Goal: Transaction & Acquisition: Purchase product/service

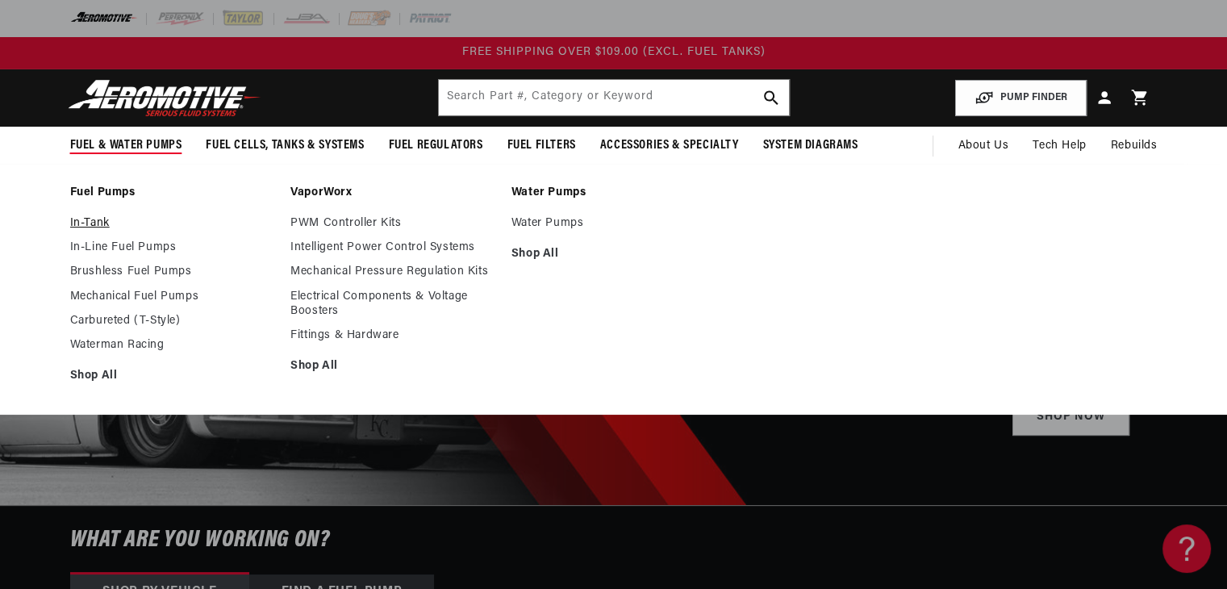
click at [95, 224] on link "In-Tank" at bounding box center [172, 223] width 205 height 15
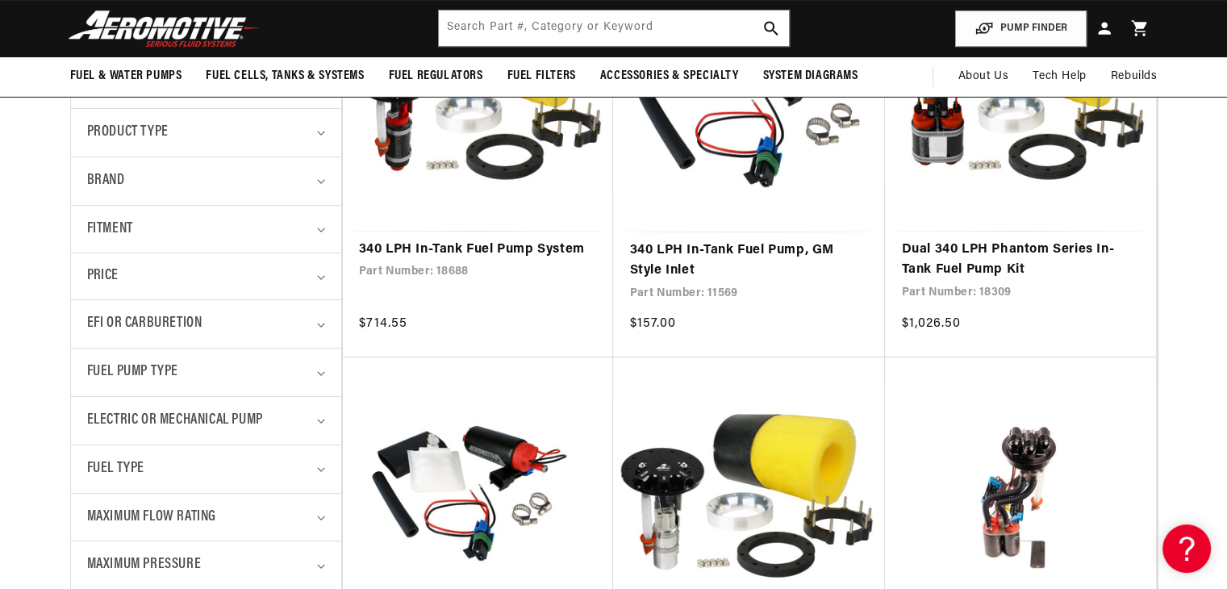
scroll to position [452, 0]
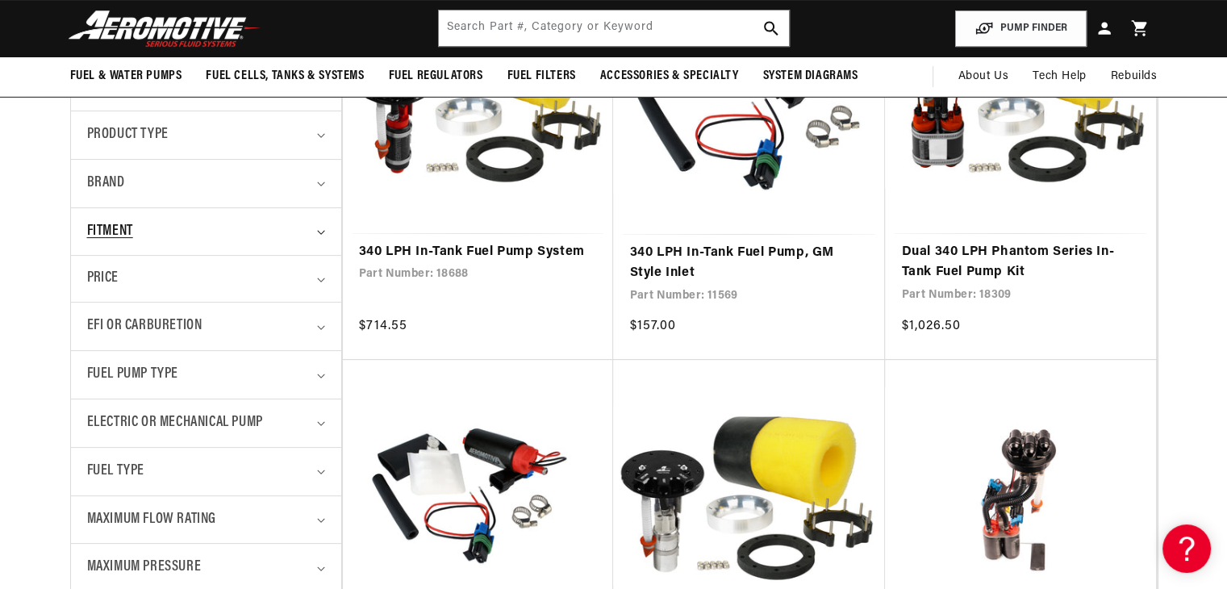
click at [323, 232] on icon "Fitment (0 selected)" at bounding box center [321, 232] width 8 height 5
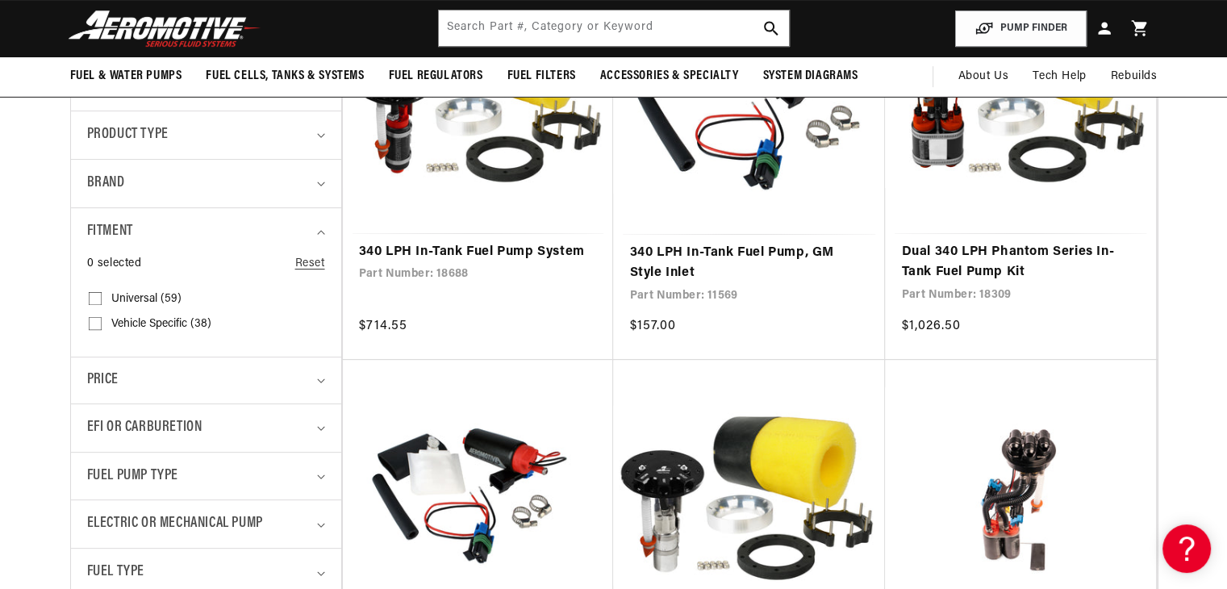
click at [183, 317] on span "Vehicle Specific (38)" at bounding box center [161, 324] width 100 height 15
click at [102, 320] on input "Vehicle Specific (38) Vehicle Specific (38 products)" at bounding box center [95, 326] width 13 height 13
checkbox input "true"
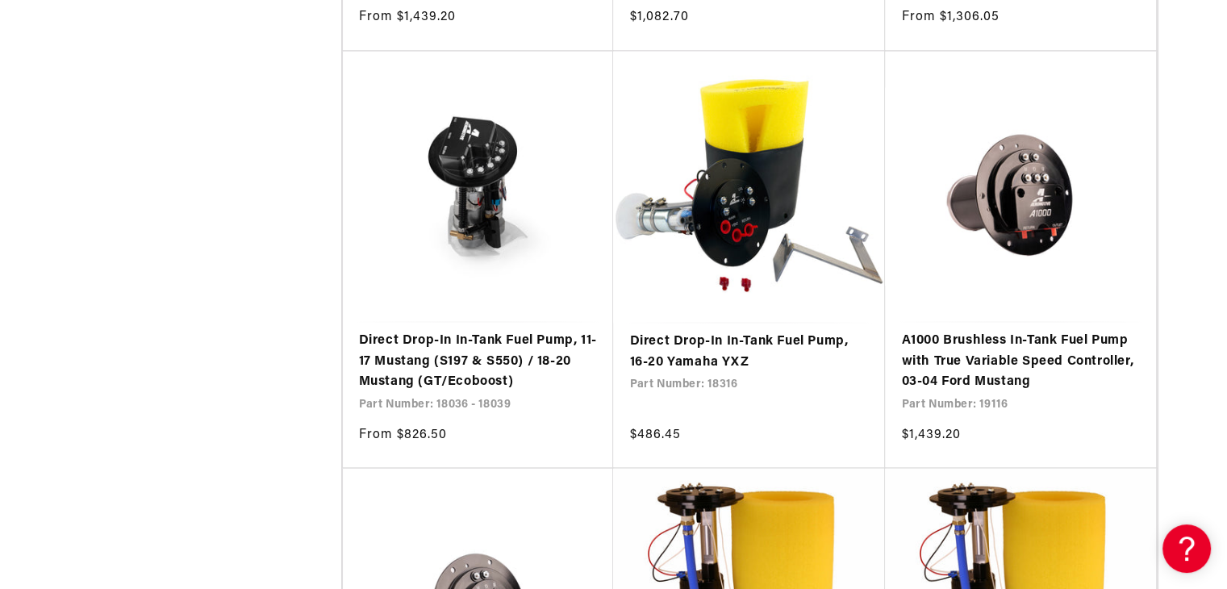
scroll to position [2784, 0]
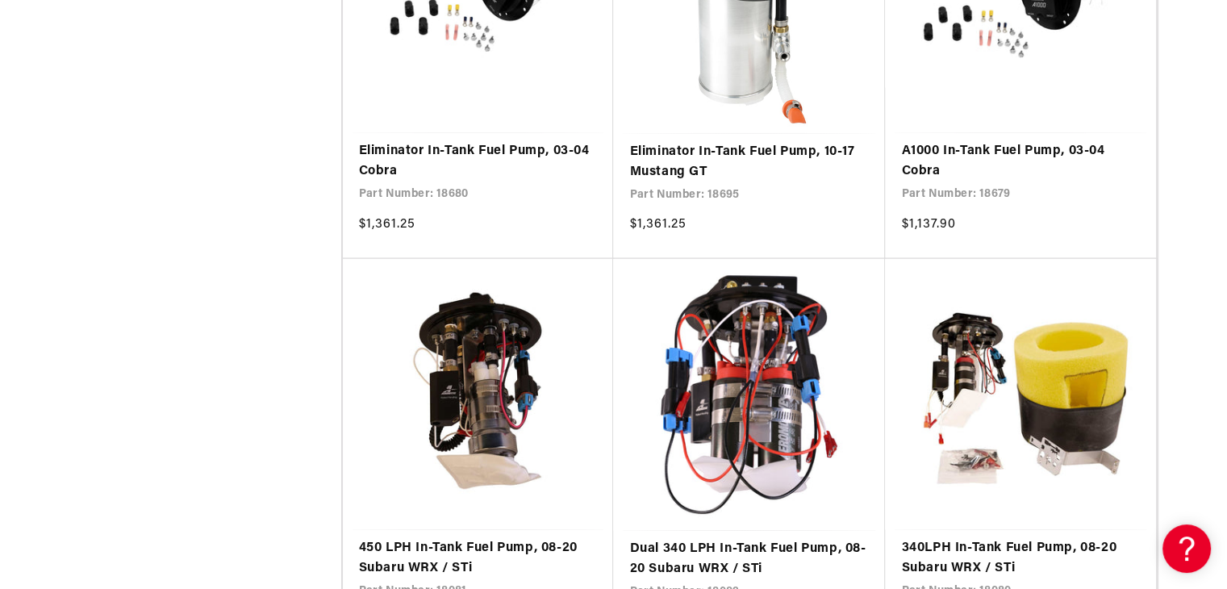
scroll to position [3811, 0]
